Goal: Transaction & Acquisition: Purchase product/service

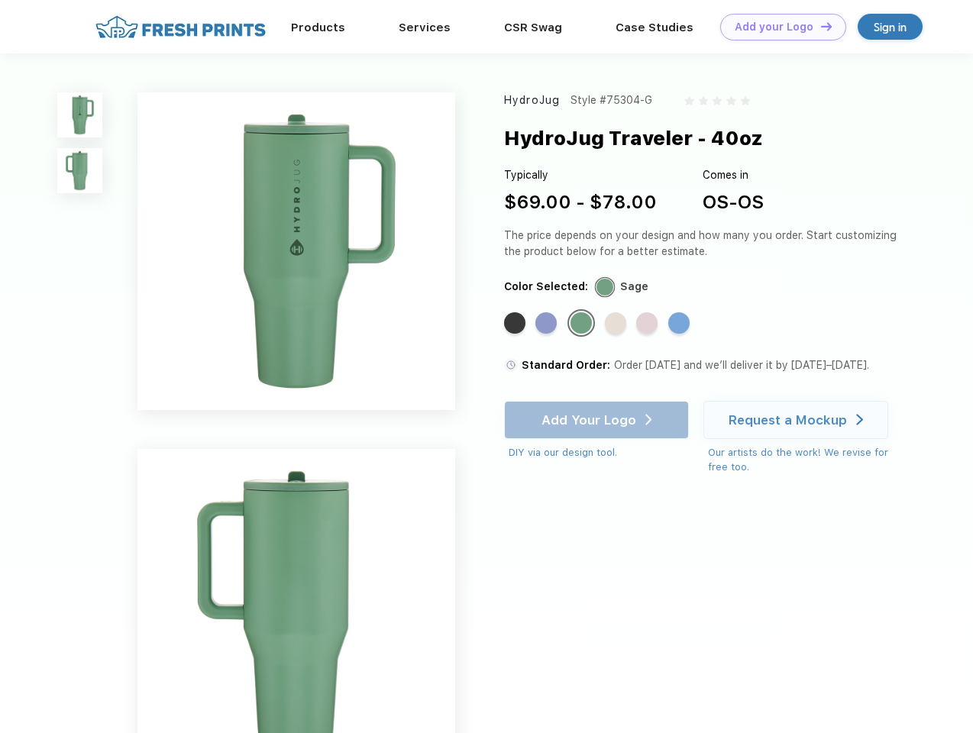
click at [777, 27] on link "Add your Logo Design Tool" at bounding box center [783, 27] width 126 height 27
click at [0, 0] on div "Design Tool" at bounding box center [0, 0] width 0 height 0
click at [819, 26] on link "Add your Logo Design Tool" at bounding box center [783, 27] width 126 height 27
click at [80, 115] on img at bounding box center [79, 114] width 45 height 45
click at [80, 171] on img at bounding box center [79, 170] width 45 height 45
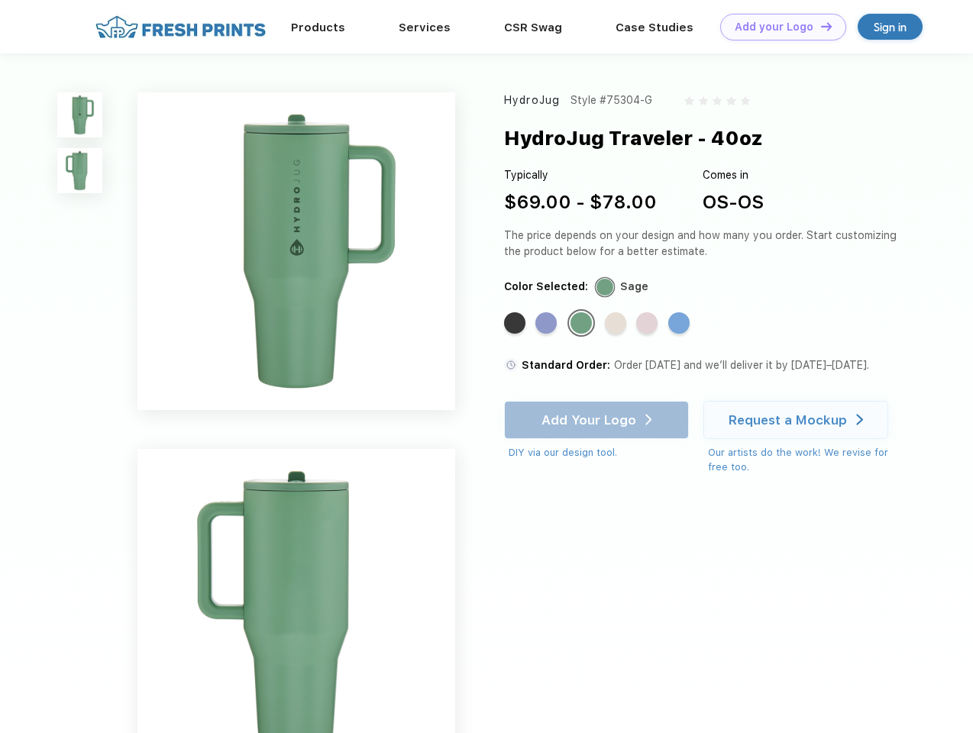
click at [516, 324] on div "Standard Color" at bounding box center [514, 322] width 21 height 21
click at [548, 324] on div "Standard Color" at bounding box center [545, 322] width 21 height 21
click at [583, 324] on div "Standard Color" at bounding box center [580, 322] width 21 height 21
click at [617, 324] on div "Standard Color" at bounding box center [615, 322] width 21 height 21
click at [648, 324] on div "Standard Color" at bounding box center [646, 322] width 21 height 21
